Goal: Task Accomplishment & Management: Use online tool/utility

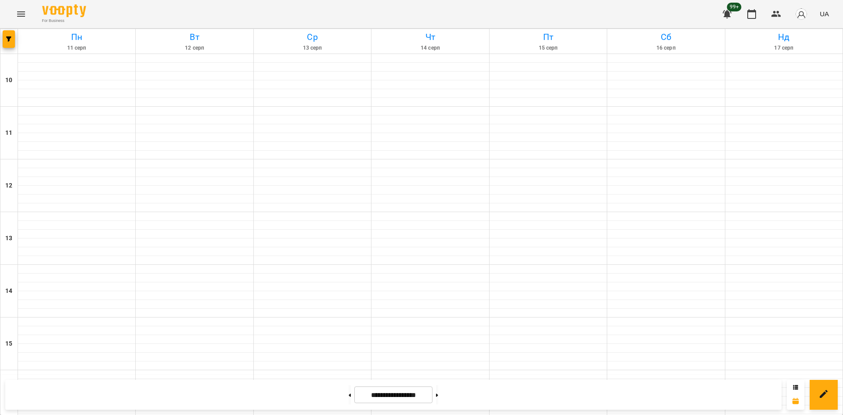
scroll to position [363, 0]
click at [7, 39] on icon "button" at bounding box center [8, 38] width 5 height 5
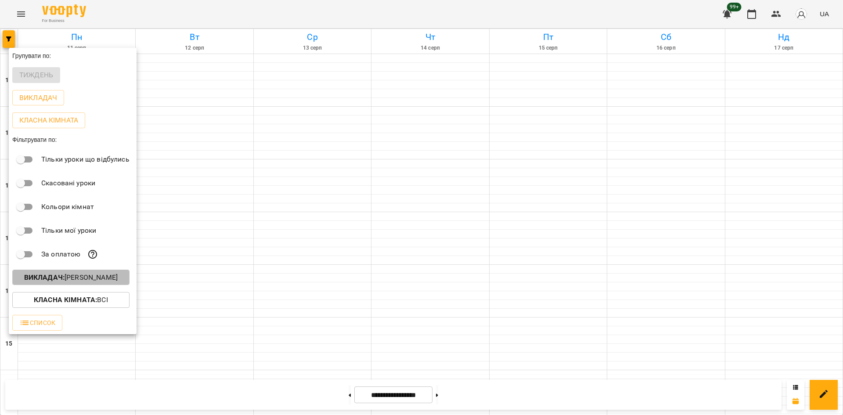
click at [93, 283] on p "Викладач : [PERSON_NAME]" at bounding box center [70, 277] width 93 height 11
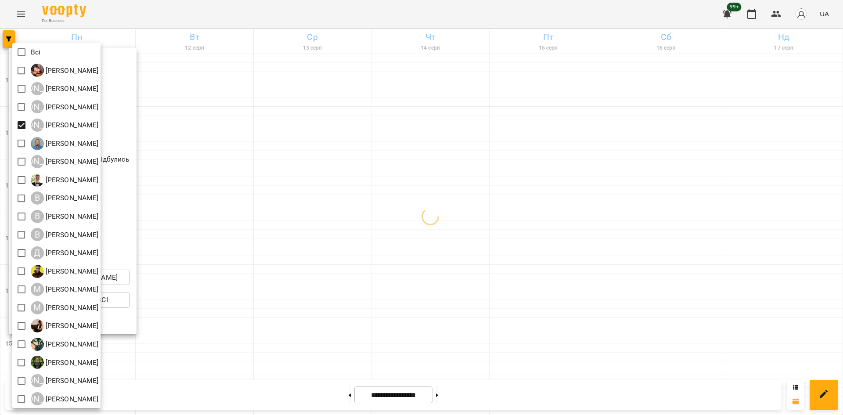
click at [304, 299] on div at bounding box center [421, 207] width 843 height 415
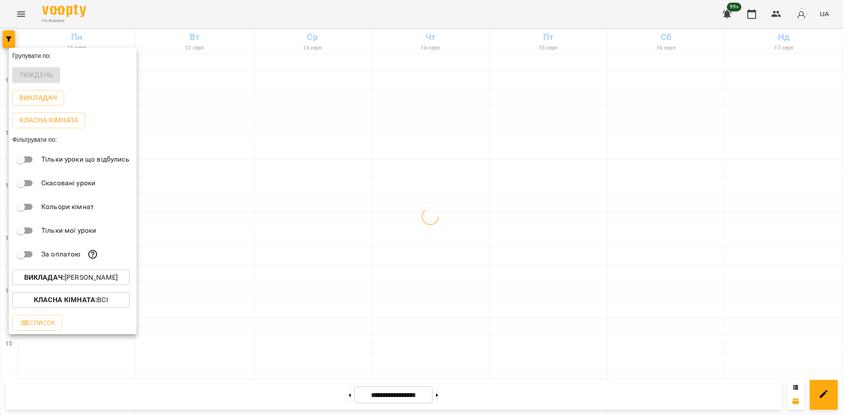
click at [306, 294] on div at bounding box center [421, 207] width 843 height 415
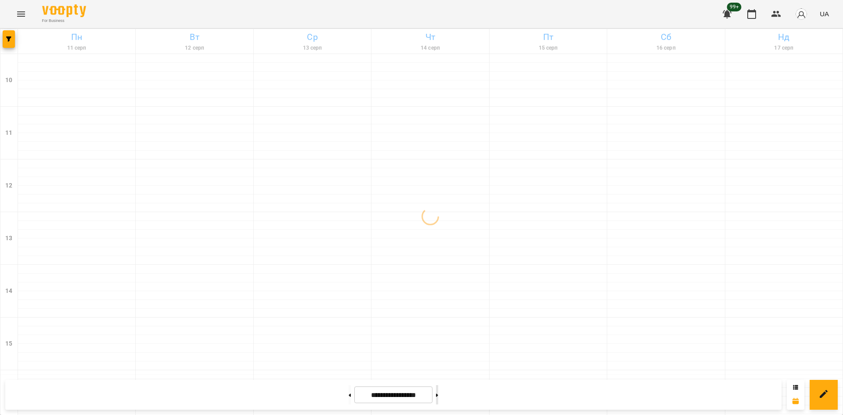
click at [438, 393] on button at bounding box center [437, 394] width 2 height 19
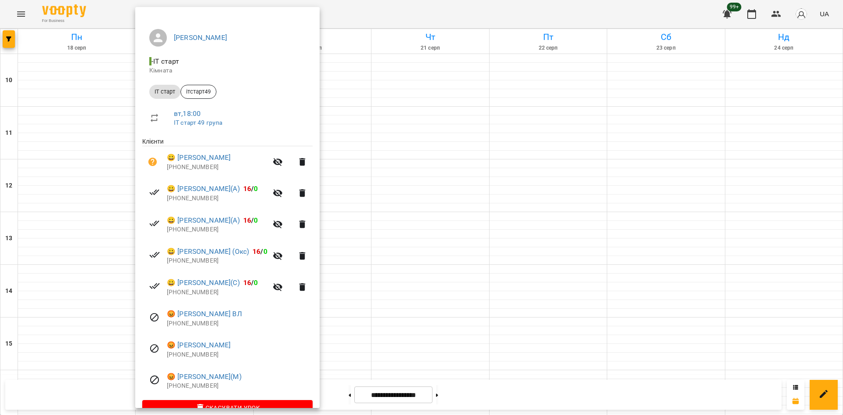
scroll to position [78, 0]
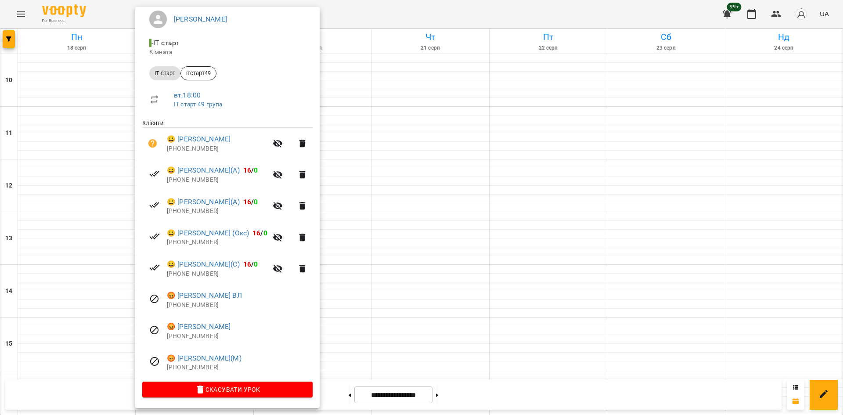
click at [413, 313] on div at bounding box center [421, 207] width 843 height 415
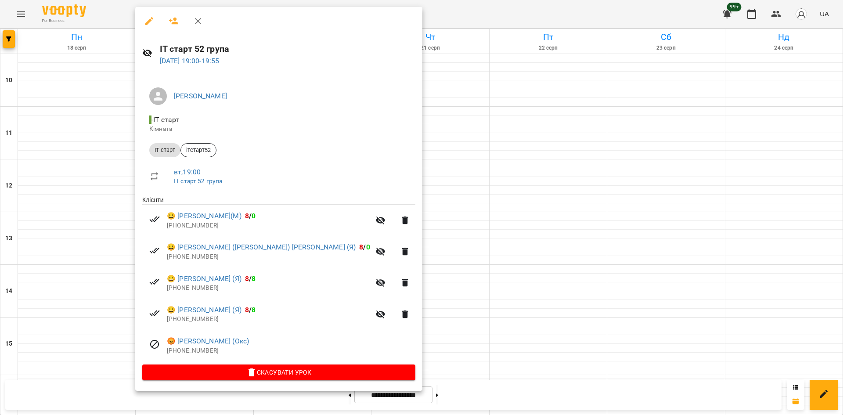
click at [400, 306] on div at bounding box center [421, 207] width 843 height 415
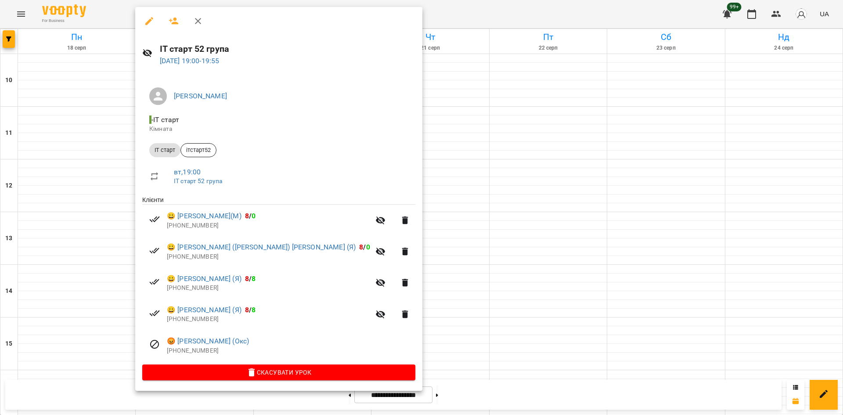
click at [77, 308] on div at bounding box center [421, 207] width 843 height 415
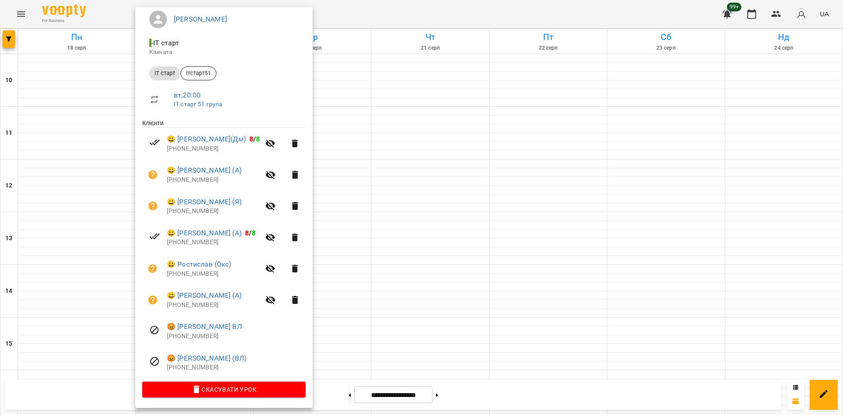
click at [341, 302] on div at bounding box center [421, 207] width 843 height 415
